Goal: Information Seeking & Learning: Learn about a topic

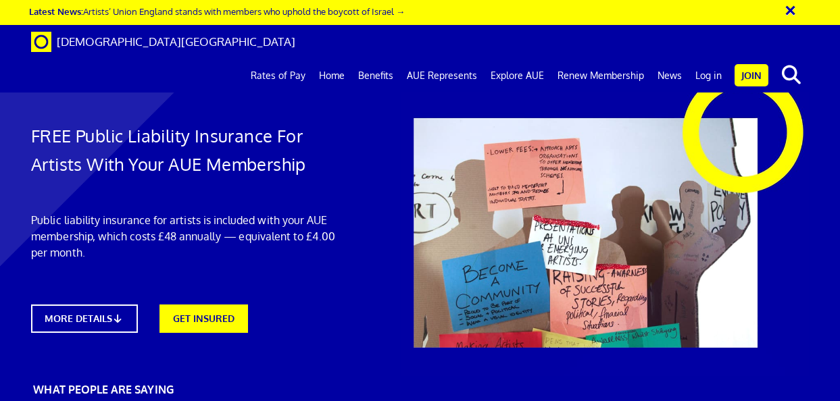
scroll to position [2188, 0]
click at [286, 59] on link "Rates of Pay" at bounding box center [278, 76] width 68 height 34
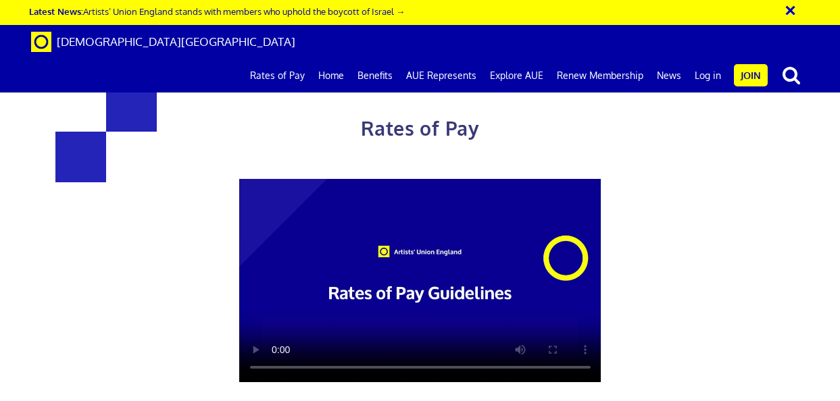
scroll to position [58, 0]
click at [376, 59] on link "Benefits" at bounding box center [375, 76] width 49 height 34
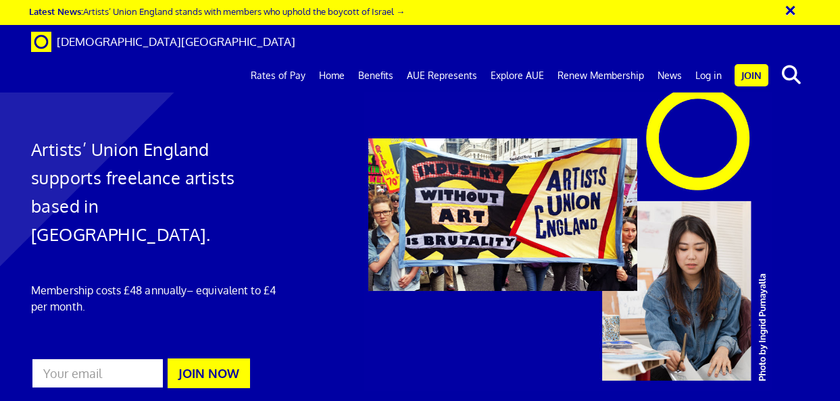
scroll to position [0, 2]
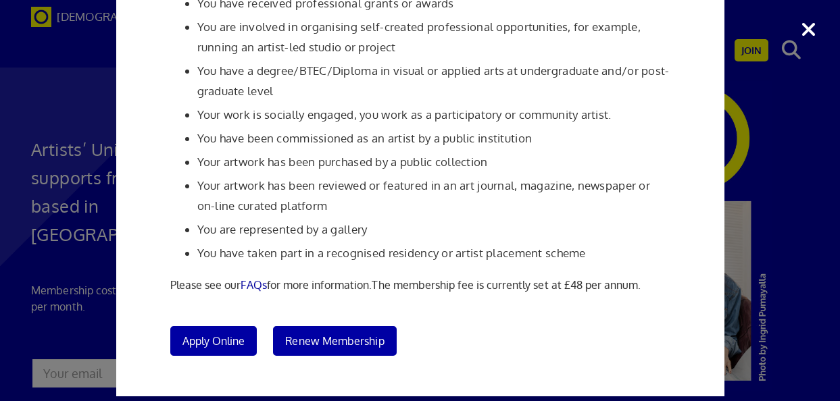
scroll to position [296, 0]
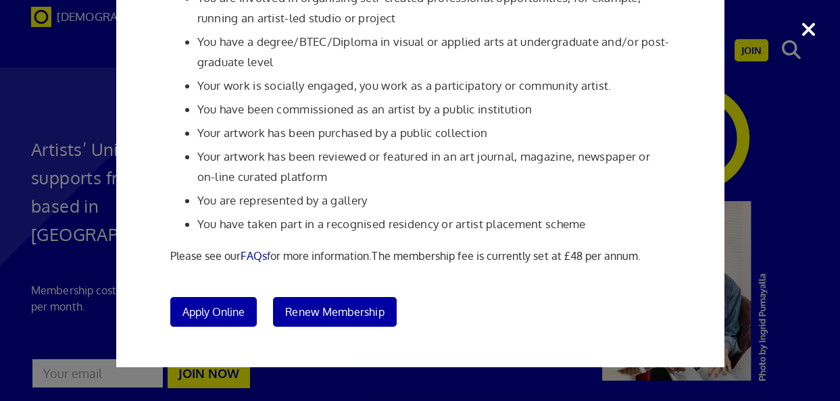
click at [771, 196] on div "Membership Criteria In order to join Artists' Union England: You have to be a p…" at bounding box center [420, 200] width 840 height 401
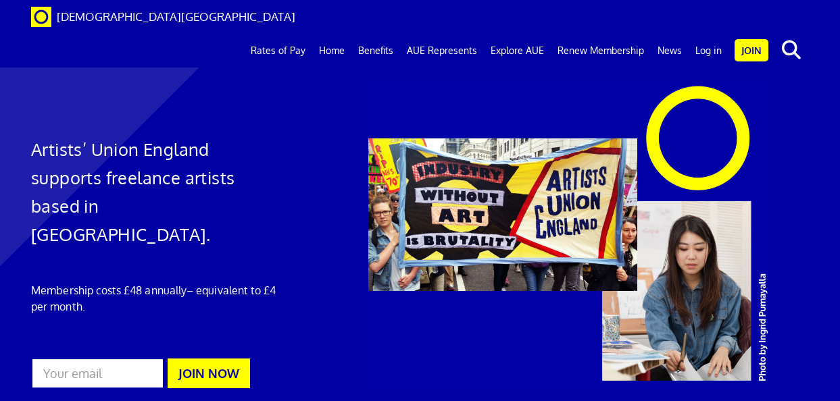
scroll to position [620, 0]
click at [448, 34] on link "AUE Represents" at bounding box center [442, 51] width 84 height 34
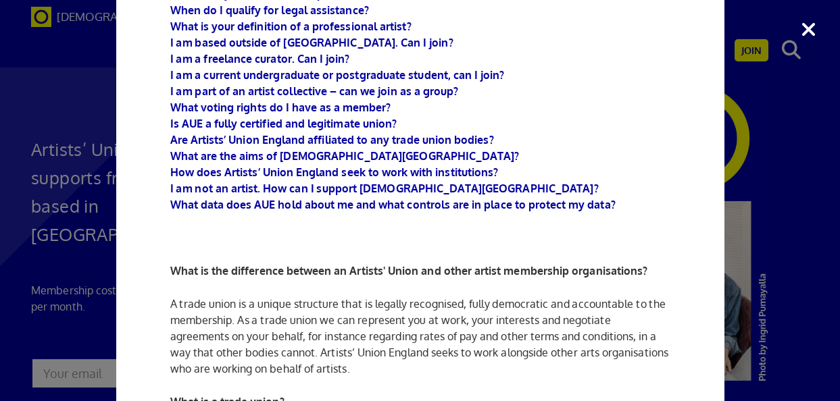
scroll to position [234, 0]
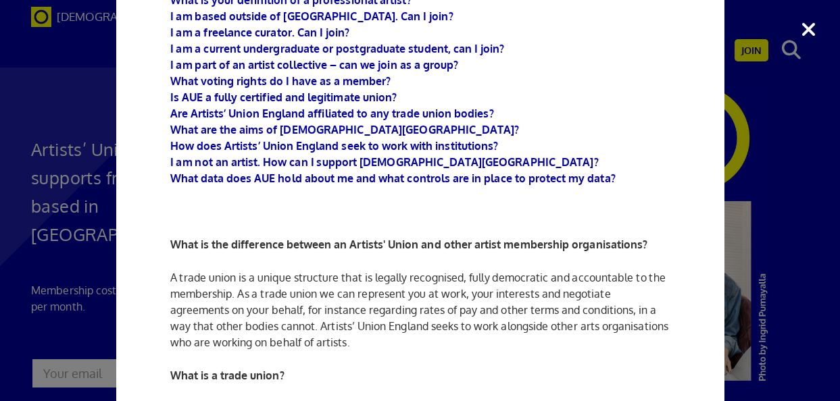
click at [765, 154] on div "FAQs What is the difference between an Artists' Union and other artist membersh…" at bounding box center [420, 200] width 840 height 401
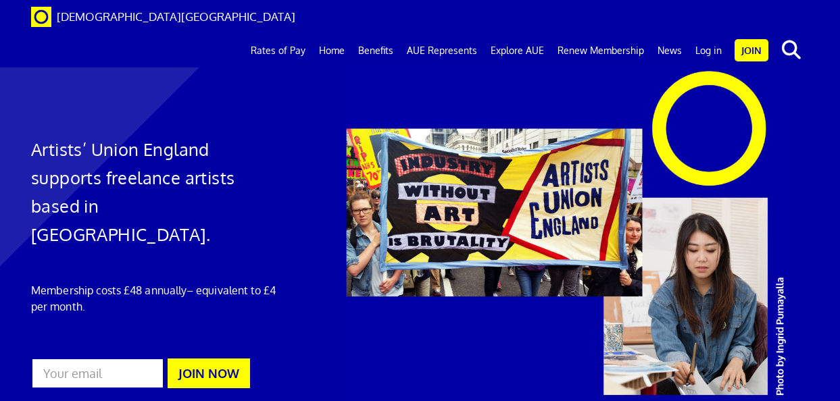
scroll to position [99, 0]
